Goal: Transaction & Acquisition: Book appointment/travel/reservation

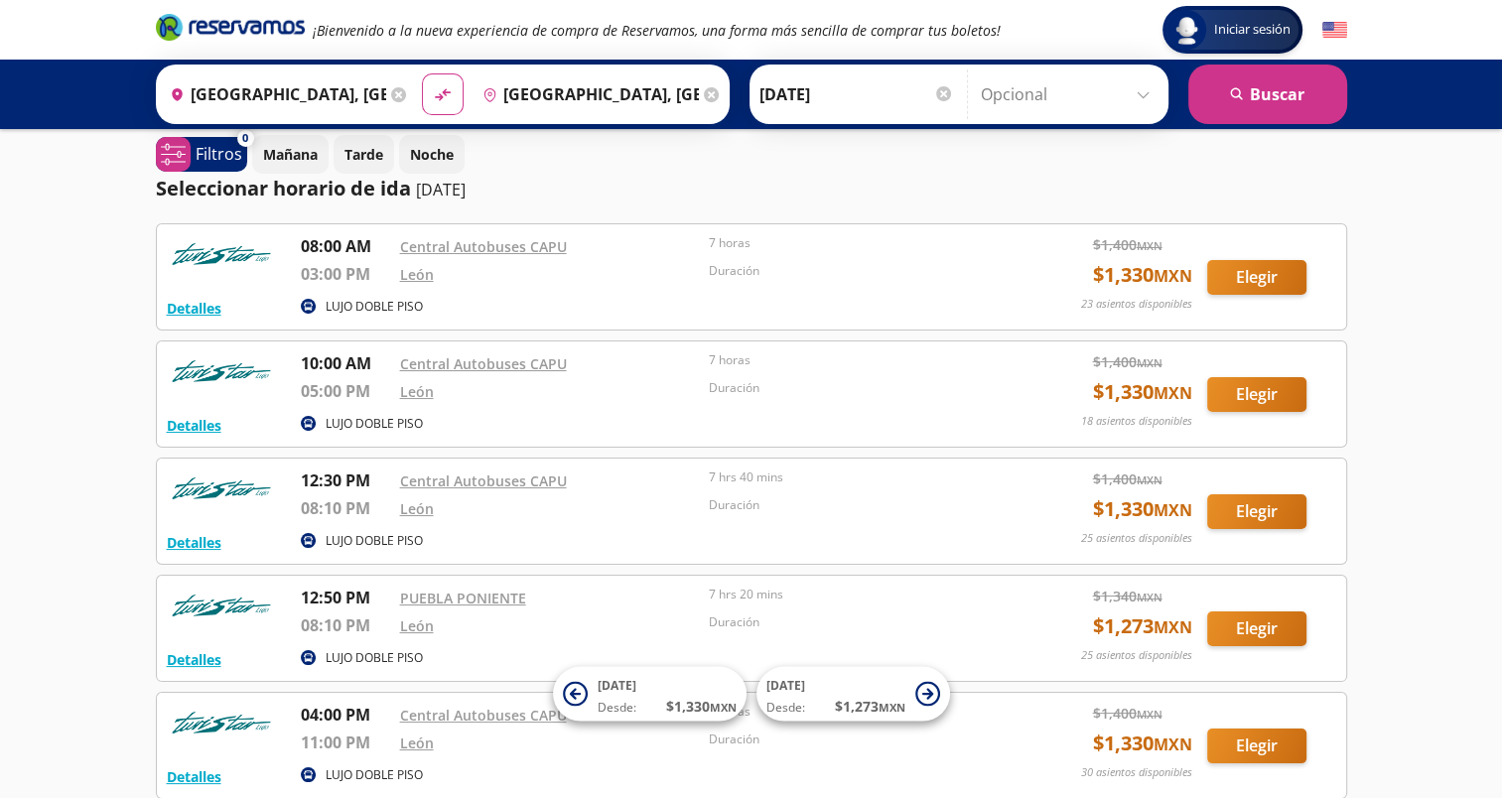
scroll to position [16, 0]
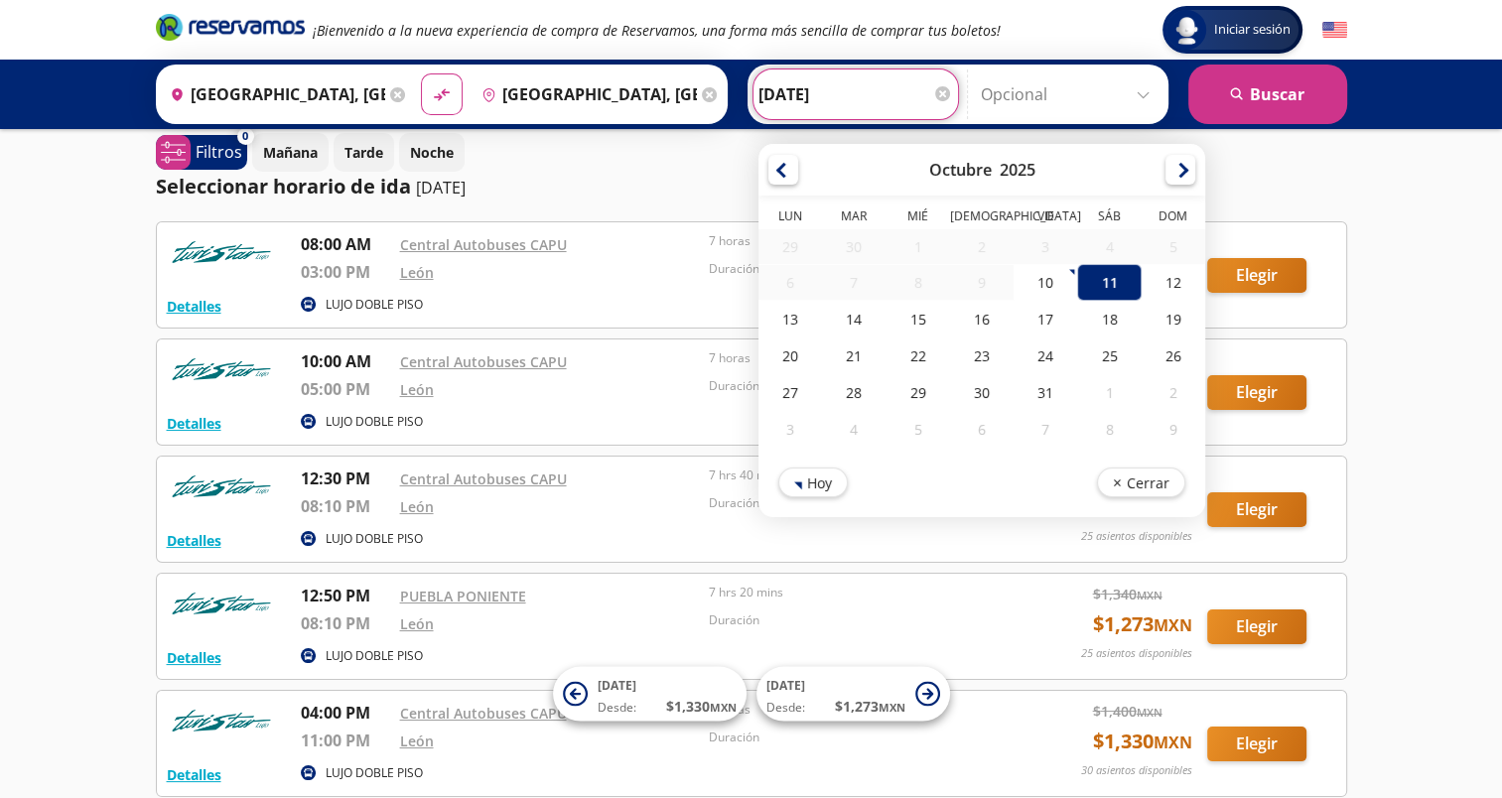
click at [839, 93] on input "[DATE]" at bounding box center [856, 94] width 195 height 50
click at [1155, 279] on div "12" at bounding box center [1173, 282] width 64 height 37
type input "[DATE]"
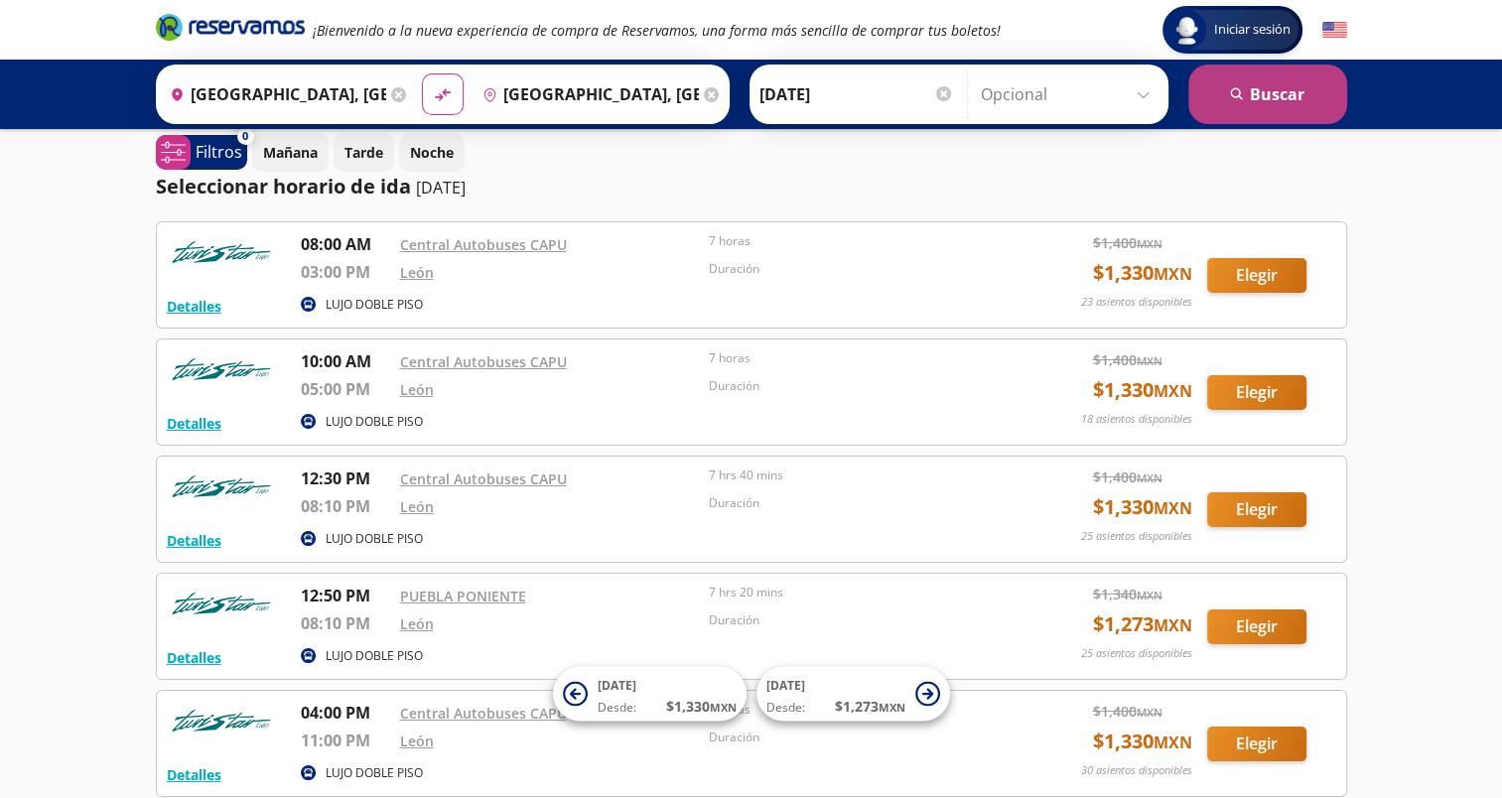
click at [1272, 89] on button "search [GEOGRAPHIC_DATA]" at bounding box center [1267, 95] width 159 height 60
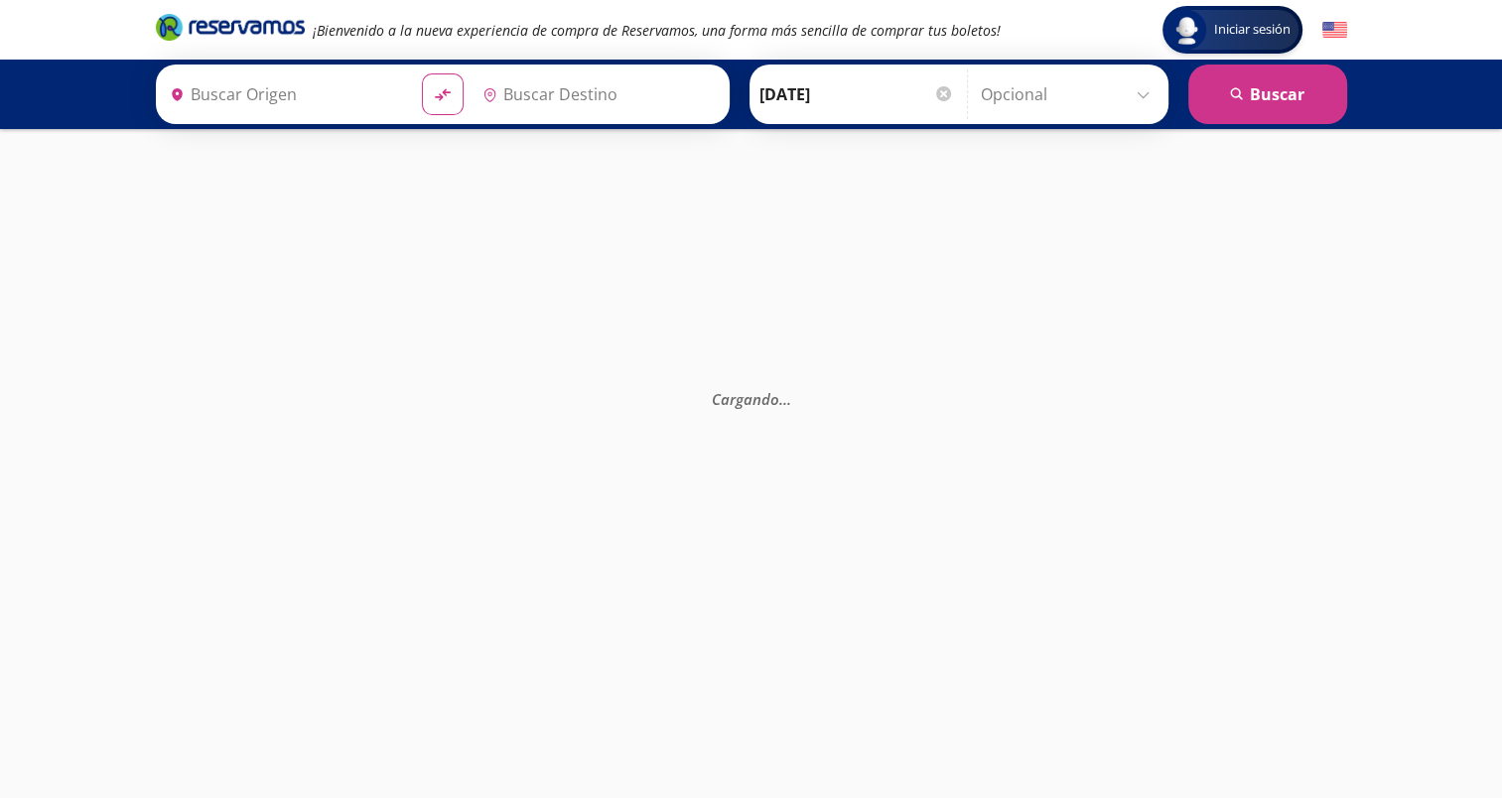
type input "[GEOGRAPHIC_DATA], [GEOGRAPHIC_DATA]"
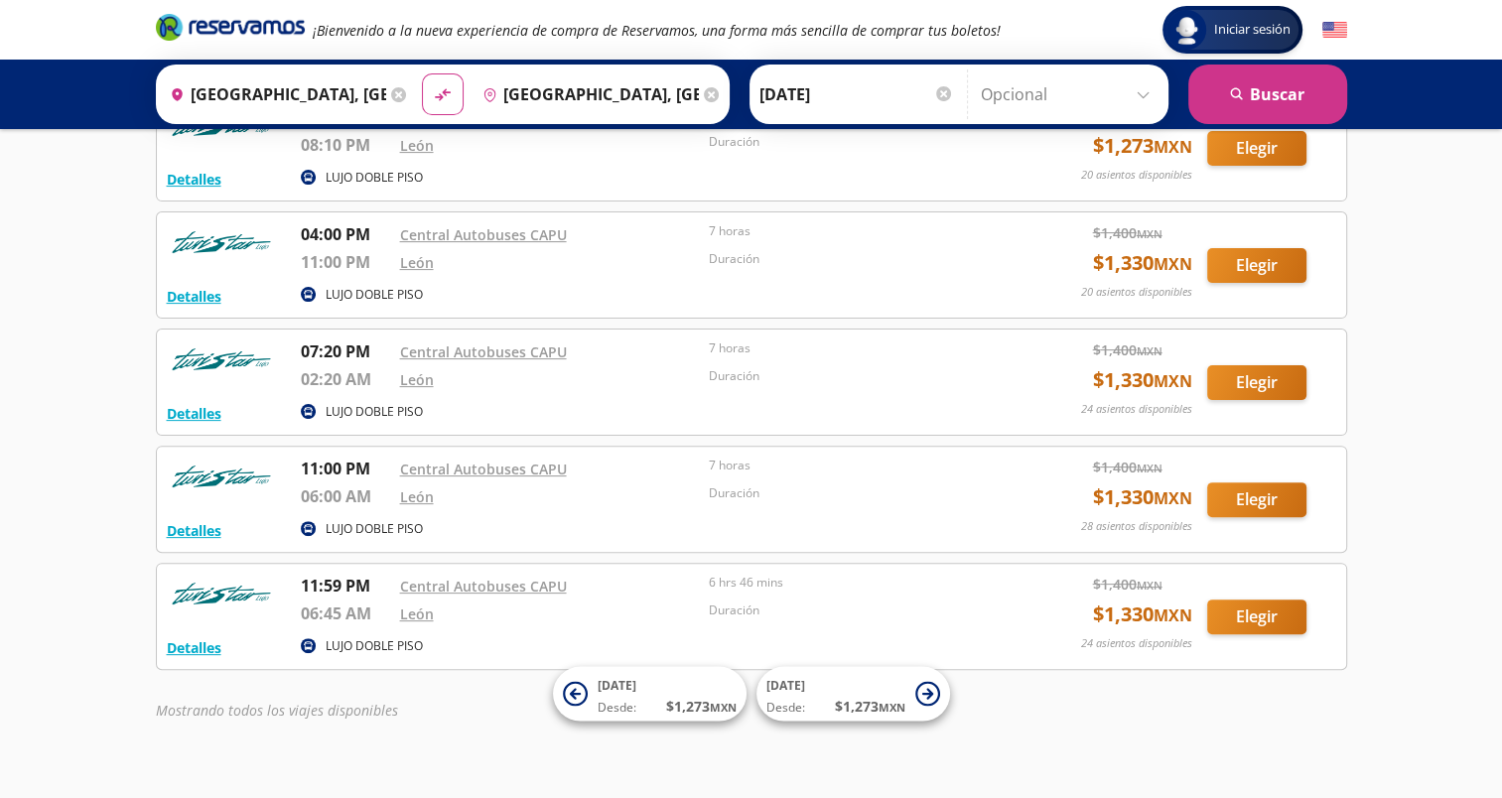
scroll to position [504, 0]
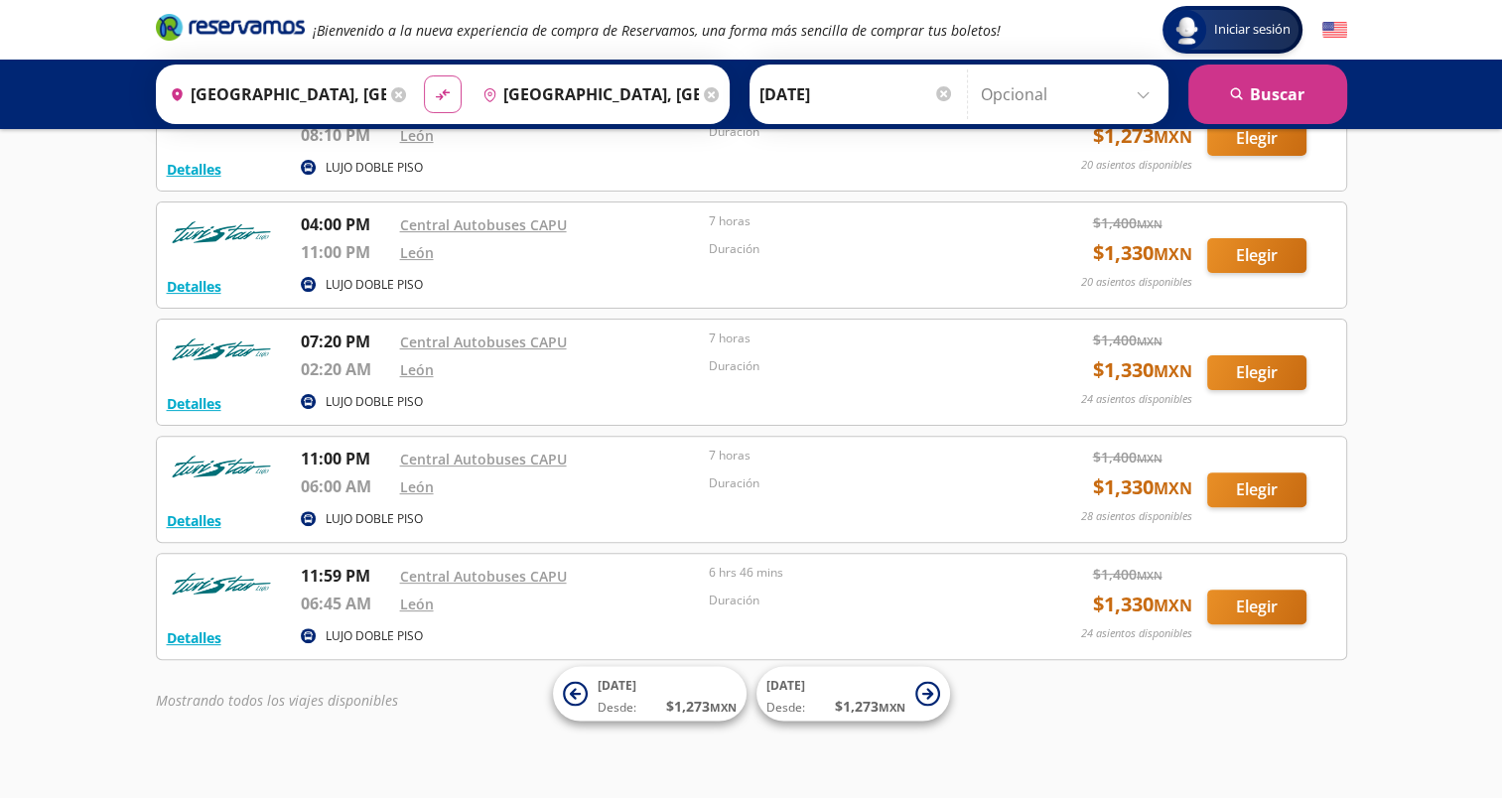
click at [434, 95] on icon "material-symbols:compare-arrows-rounded" at bounding box center [443, 94] width 18 height 19
type input "[GEOGRAPHIC_DATA], [GEOGRAPHIC_DATA]"
click at [1236, 87] on icon "submit" at bounding box center [1236, 93] width 12 height 12
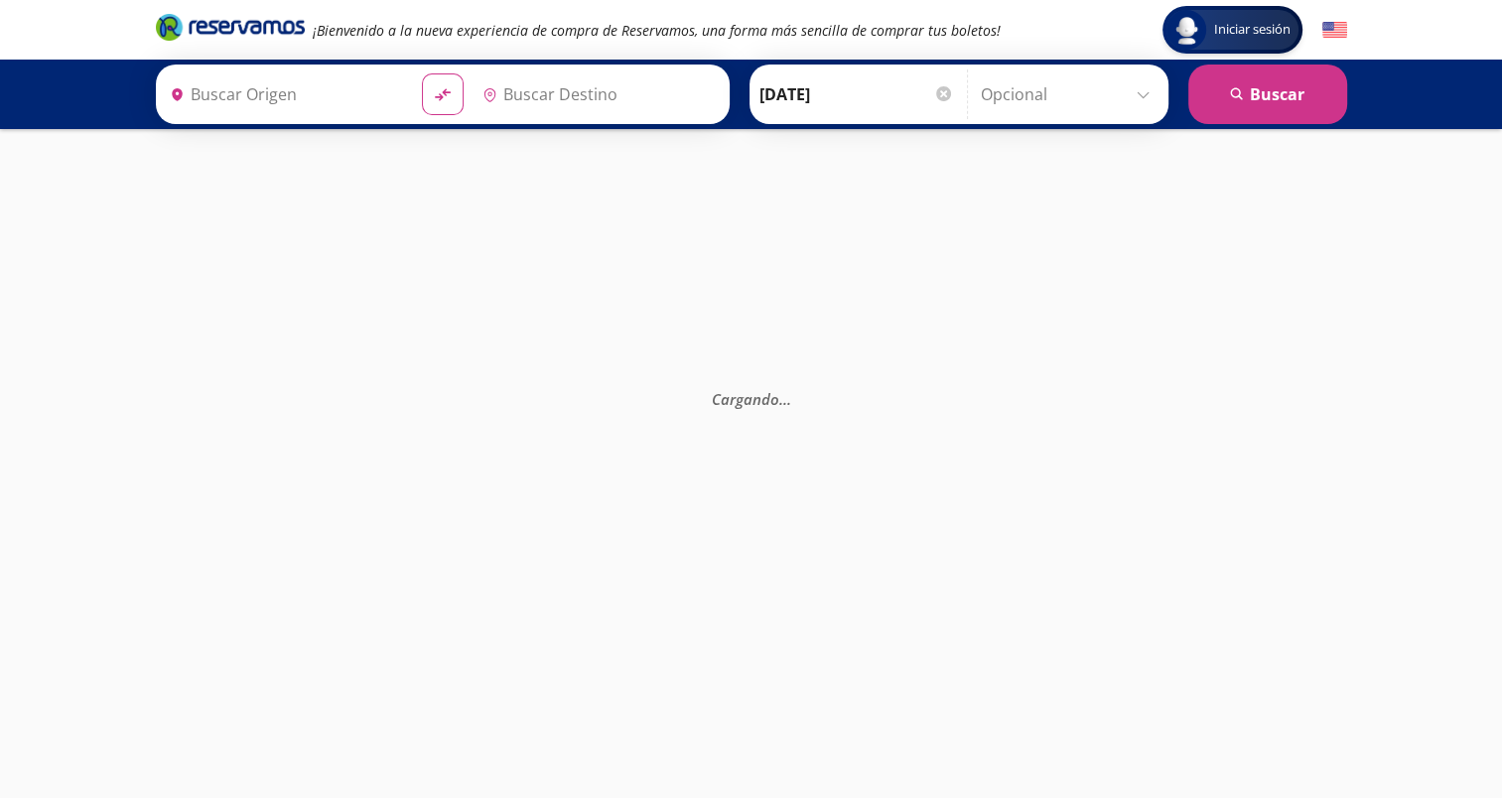
type input "[GEOGRAPHIC_DATA], [GEOGRAPHIC_DATA]"
